Goal: Information Seeking & Learning: Learn about a topic

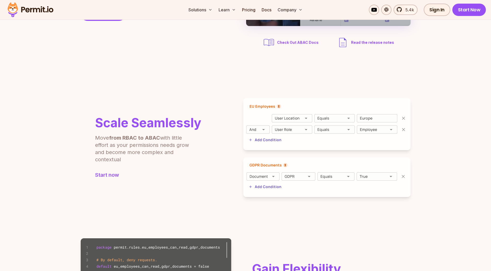
scroll to position [155, 0]
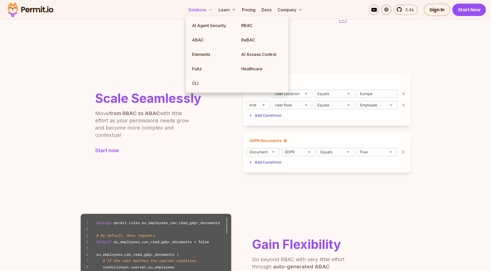
click at [210, 11] on icon at bounding box center [210, 10] width 4 height 4
click at [195, 43] on link "ABAC" at bounding box center [212, 40] width 49 height 14
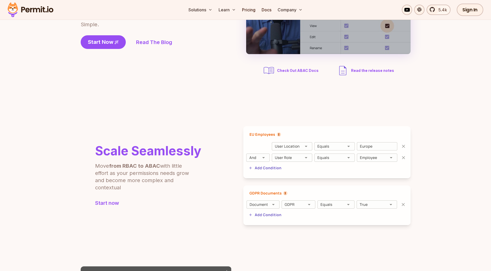
scroll to position [77, 0]
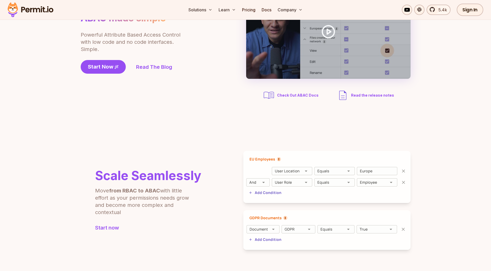
click at [301, 95] on span "Check Out ABAC Docs" at bounding box center [297, 95] width 41 height 5
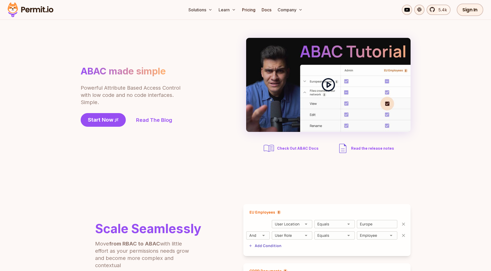
scroll to position [0, 0]
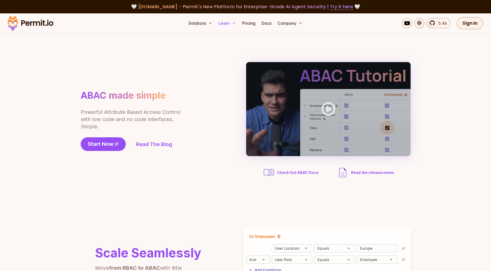
click at [229, 25] on button "Learn" at bounding box center [226, 23] width 21 height 10
click at [230, 25] on button "Learn" at bounding box center [226, 23] width 21 height 10
click at [233, 25] on icon at bounding box center [233, 23] width 4 height 4
